Goal: Transaction & Acquisition: Obtain resource

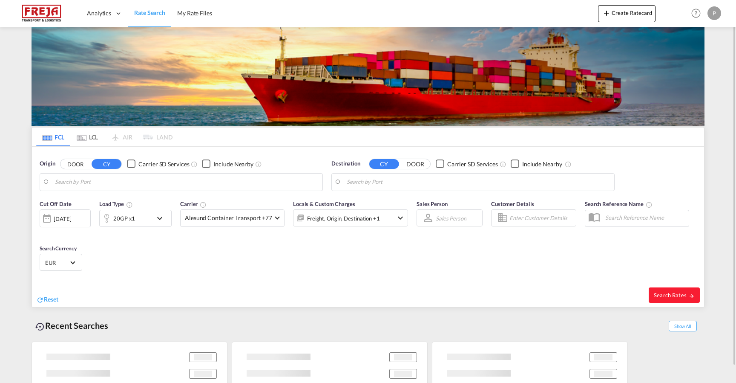
type input "Colombo, LKCMB"
type input "[GEOGRAPHIC_DATA], [GEOGRAPHIC_DATA]"
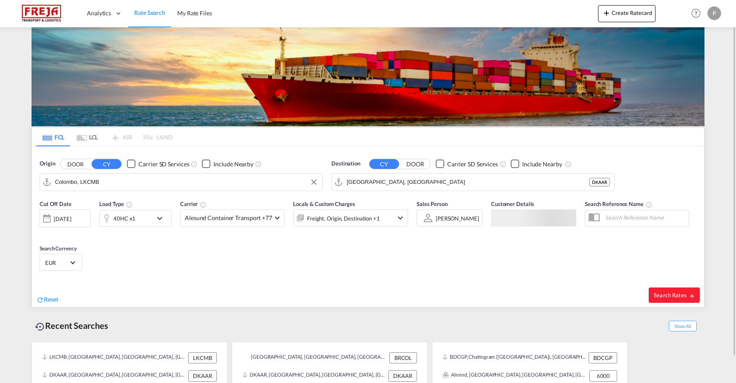
click at [136, 180] on input "Colombo, LKCMB" at bounding box center [186, 182] width 263 height 13
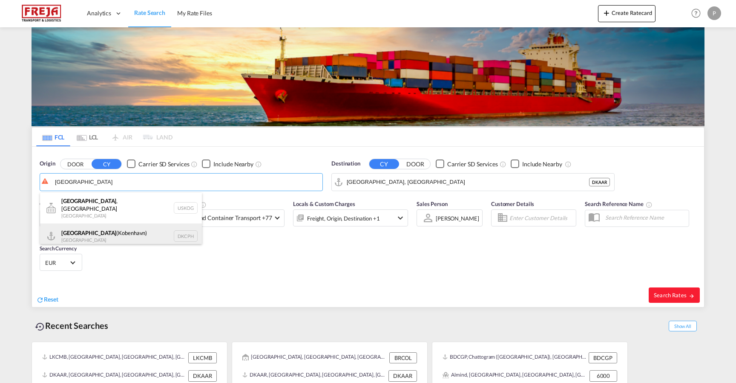
click at [121, 225] on div "[GEOGRAPHIC_DATA] ([GEOGRAPHIC_DATA]) Denmark DKCPH" at bounding box center [121, 236] width 162 height 26
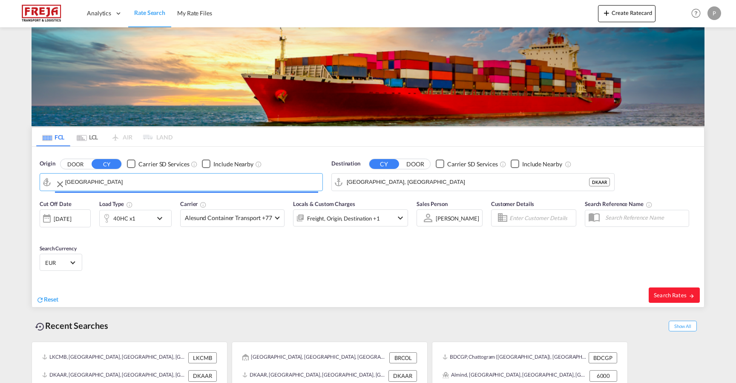
type input "[GEOGRAPHIC_DATA] ([GEOGRAPHIC_DATA]), DKCPH"
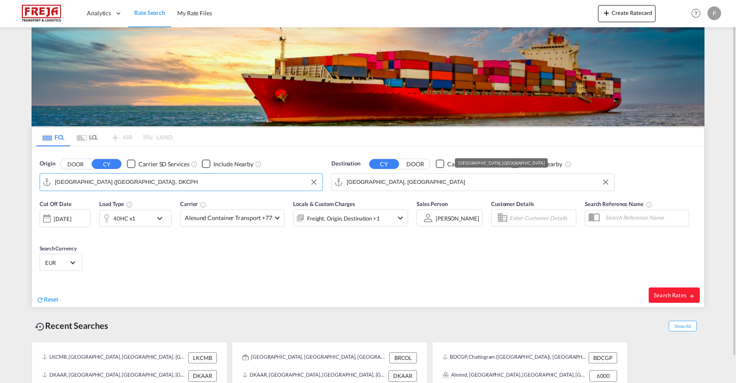
click at [419, 186] on input "[GEOGRAPHIC_DATA], [GEOGRAPHIC_DATA]" at bounding box center [478, 182] width 263 height 13
click at [418, 186] on input "[GEOGRAPHIC_DATA], [GEOGRAPHIC_DATA]" at bounding box center [478, 182] width 263 height 13
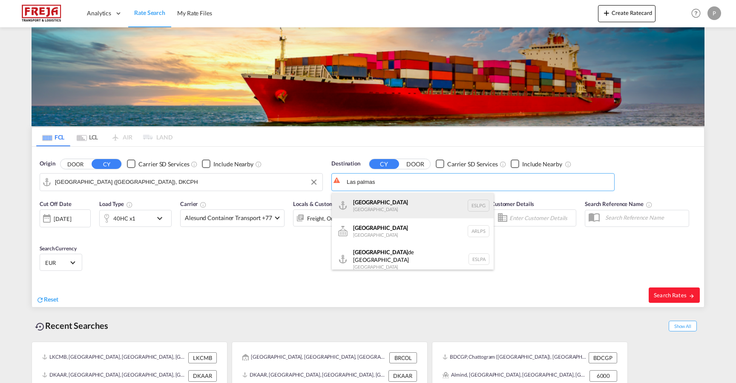
click at [389, 200] on div "[GEOGRAPHIC_DATA] [GEOGRAPHIC_DATA] ESLPG" at bounding box center [413, 206] width 162 height 26
type input "[GEOGRAPHIC_DATA], ESLPG"
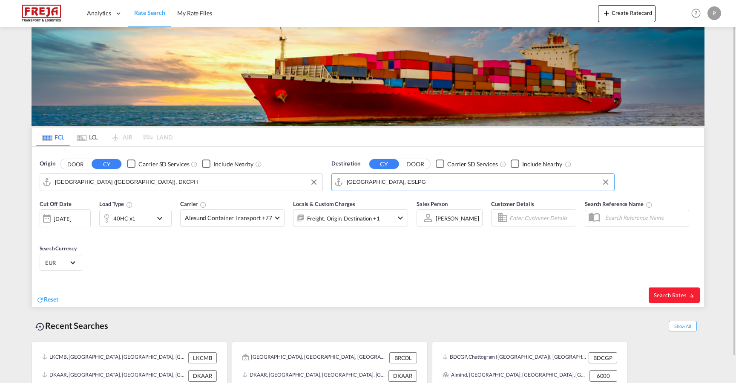
click at [74, 264] on md-select-value "EUR" at bounding box center [60, 262] width 33 height 12
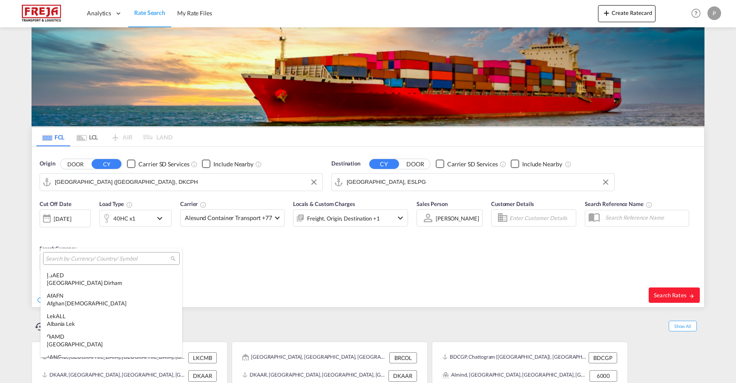
scroll to position [855, 0]
click at [307, 276] on md-backdrop at bounding box center [368, 191] width 736 height 383
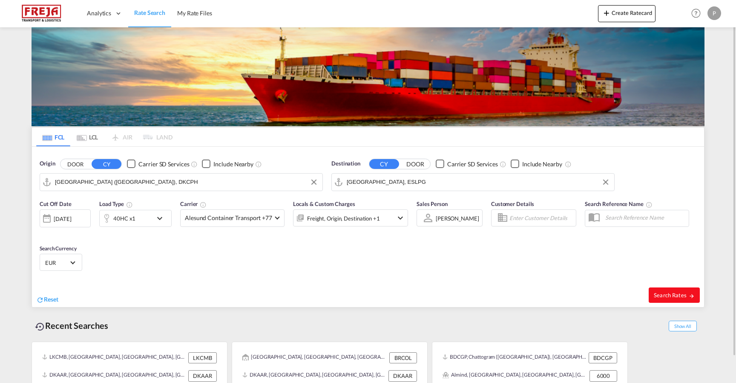
click at [682, 295] on span "Search Rates" at bounding box center [674, 294] width 41 height 7
type input "DKCPH to ESLPG / [DATE]"
